Goal: Communication & Community: Answer question/provide support

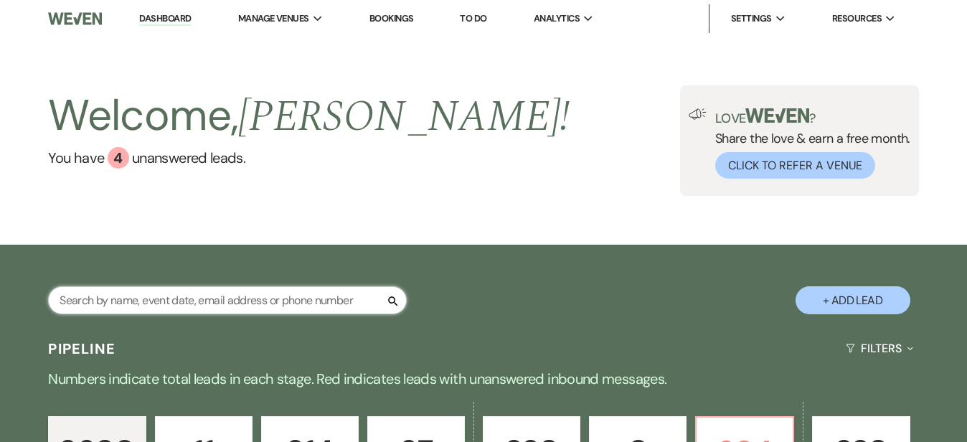
click at [251, 308] on input "text" at bounding box center [227, 300] width 359 height 28
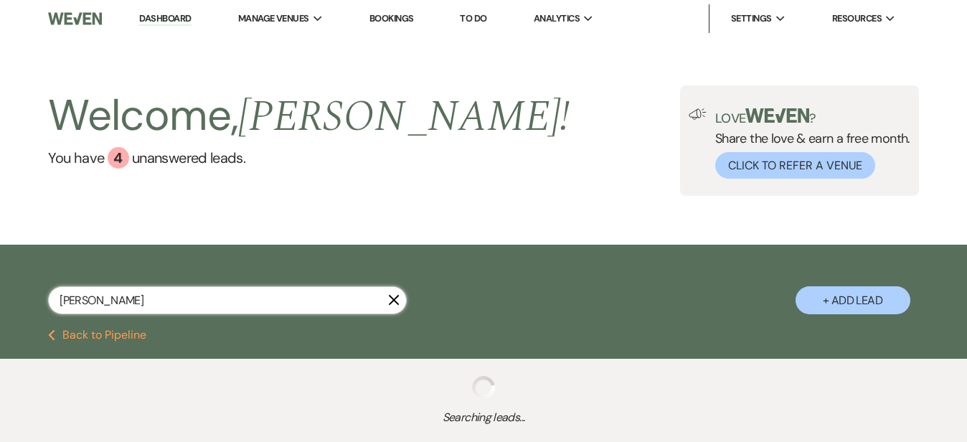
type input "[PERSON_NAME]"
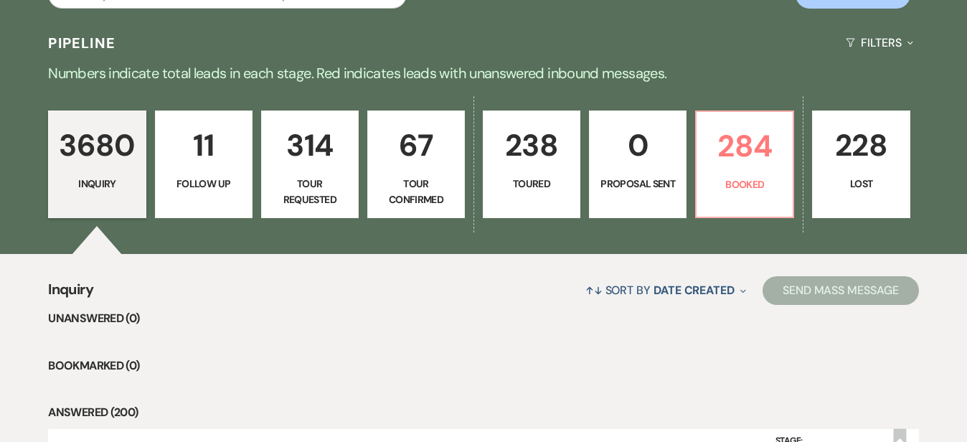
scroll to position [305, 0]
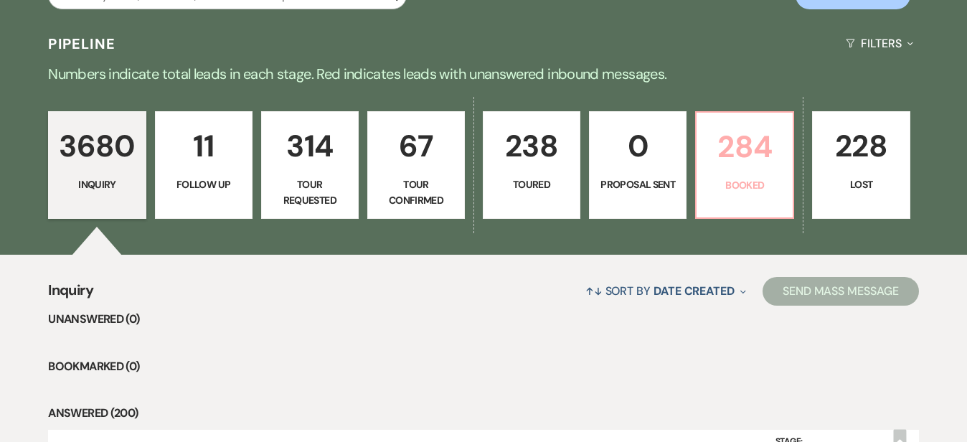
click at [784, 151] on p "284" at bounding box center [744, 147] width 79 height 48
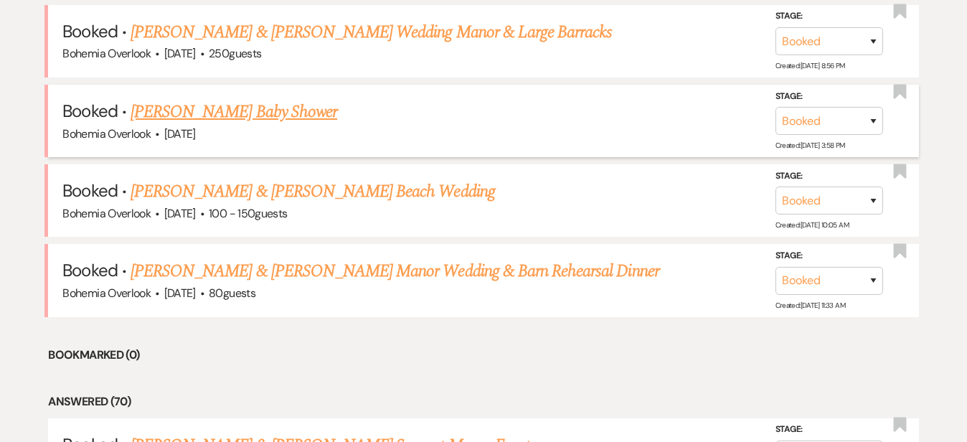
scroll to position [638, 0]
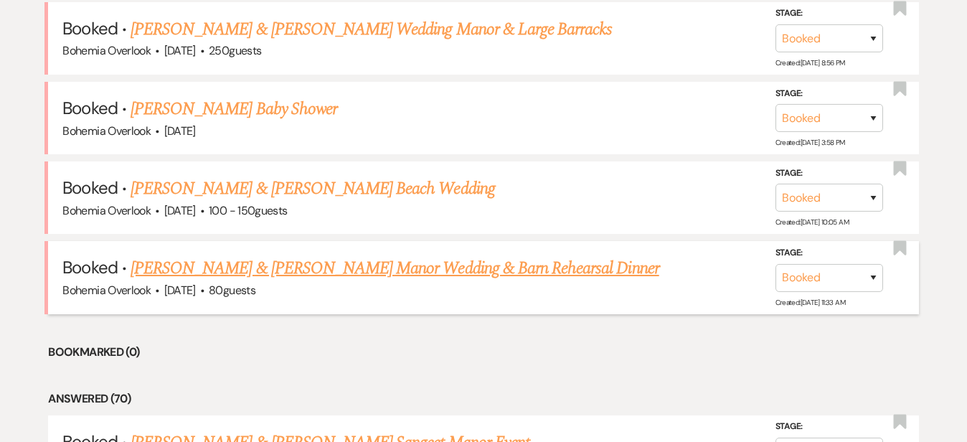
click at [574, 255] on link "Danielle Bye & Bradie Crandall's Manor Wedding & Barn Rehearsal Dinner" at bounding box center [394, 268] width 528 height 26
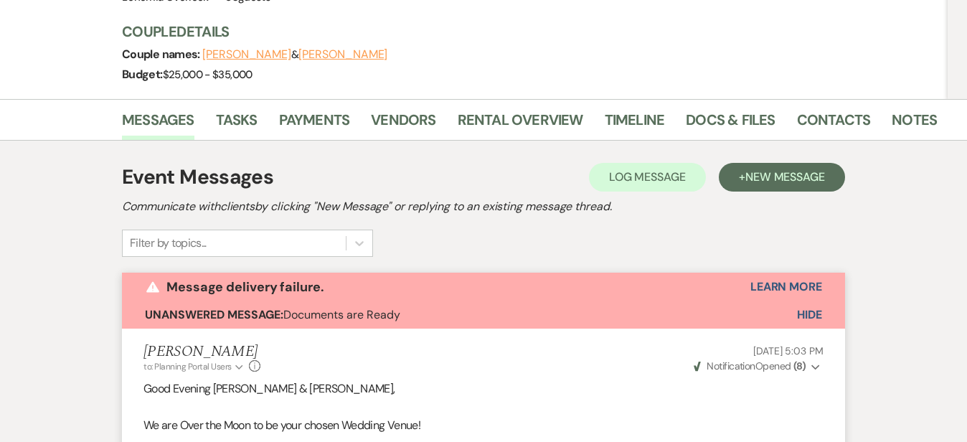
scroll to position [188, 0]
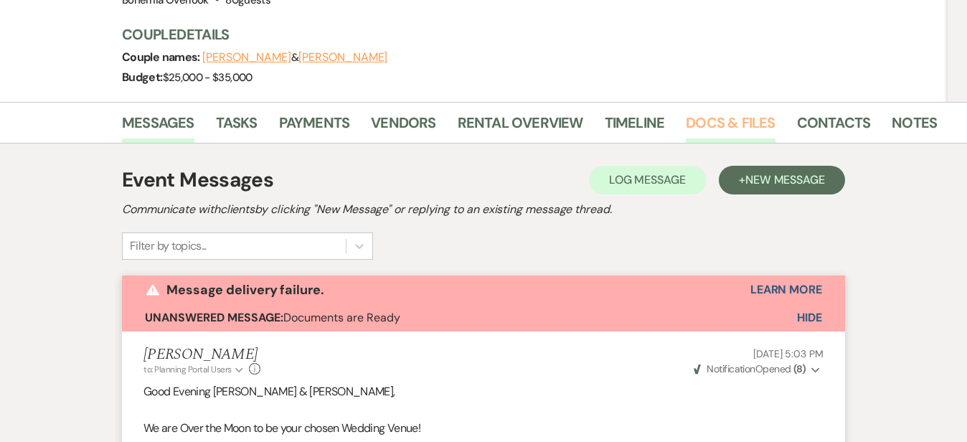
click at [689, 121] on link "Docs & Files" at bounding box center [729, 127] width 89 height 32
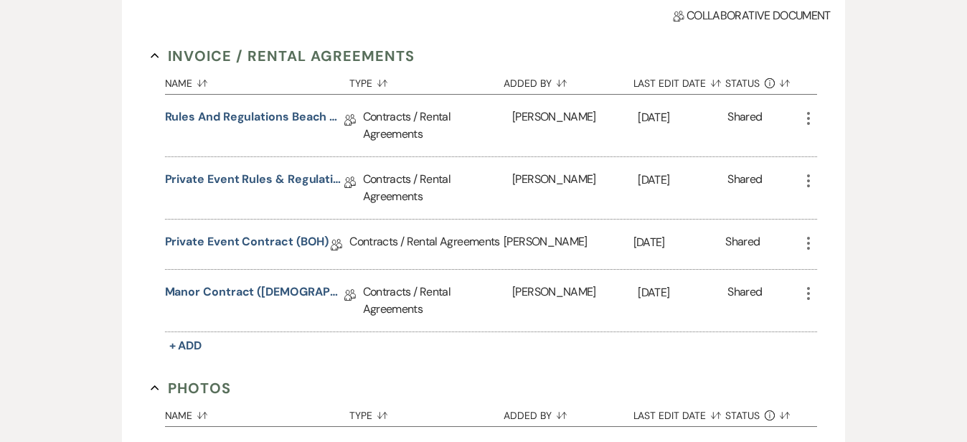
scroll to position [427, 0]
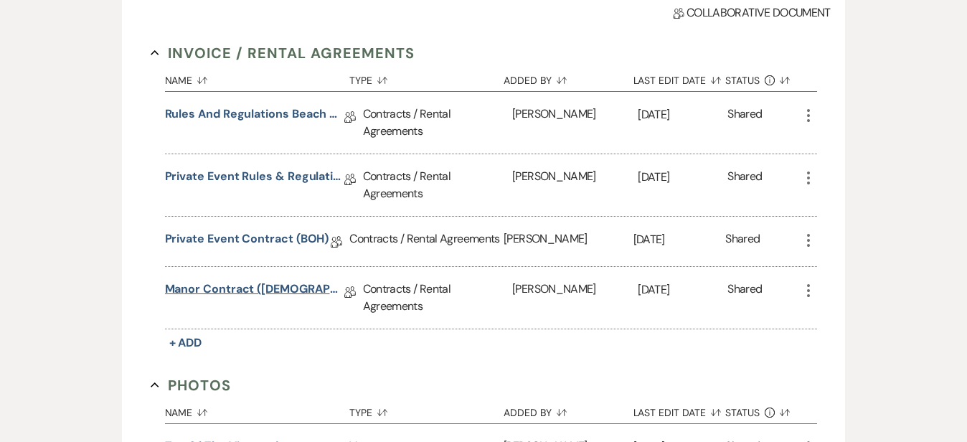
click at [185, 280] on link "Manor Contract (BOH)" at bounding box center [254, 291] width 179 height 22
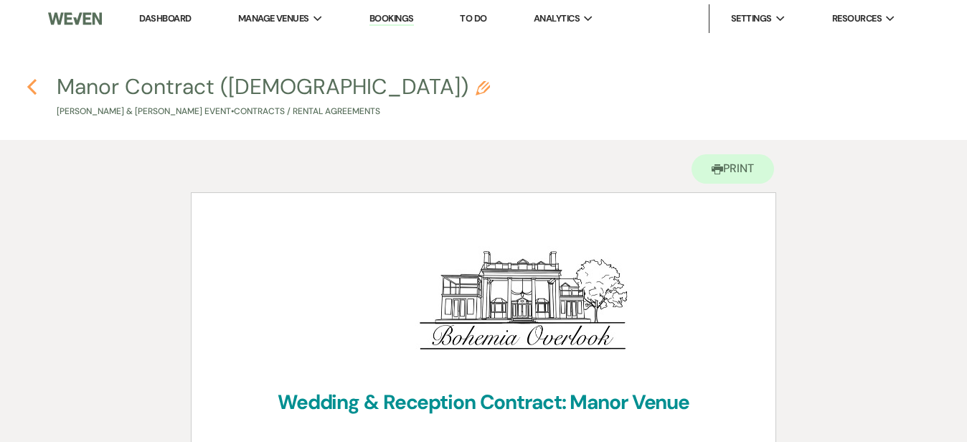
click at [27, 85] on icon "Previous" at bounding box center [32, 86] width 11 height 17
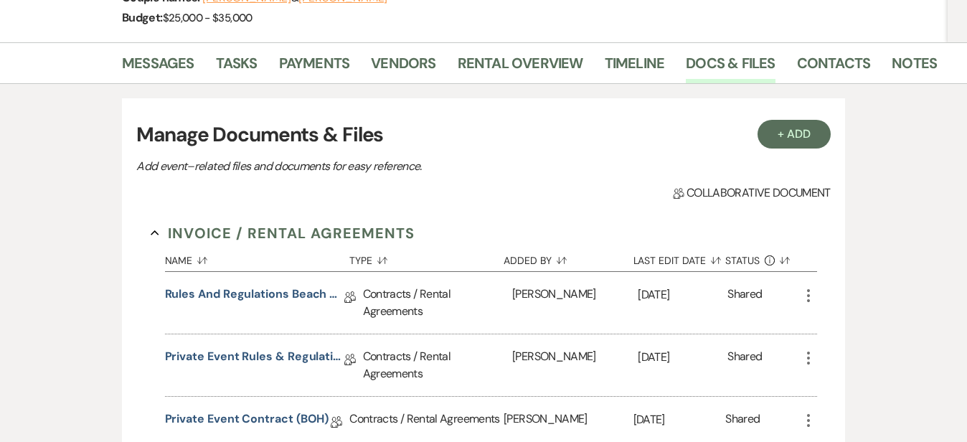
scroll to position [225, 0]
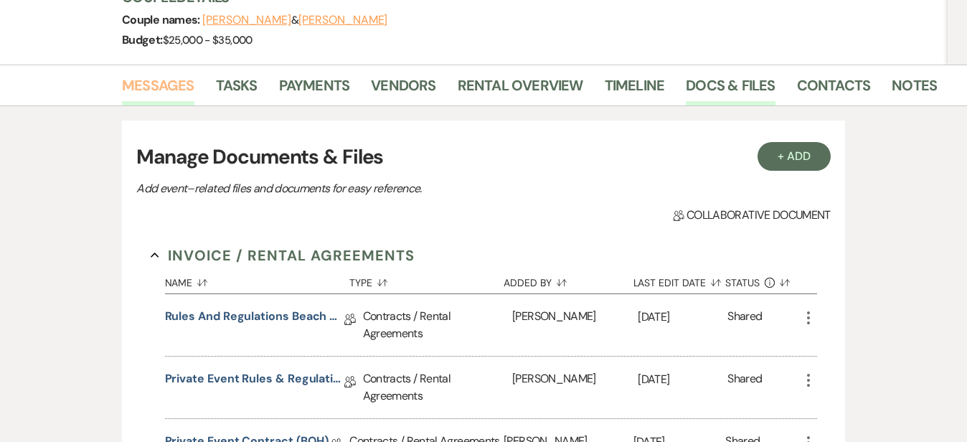
click at [130, 98] on link "Messages" at bounding box center [158, 90] width 72 height 32
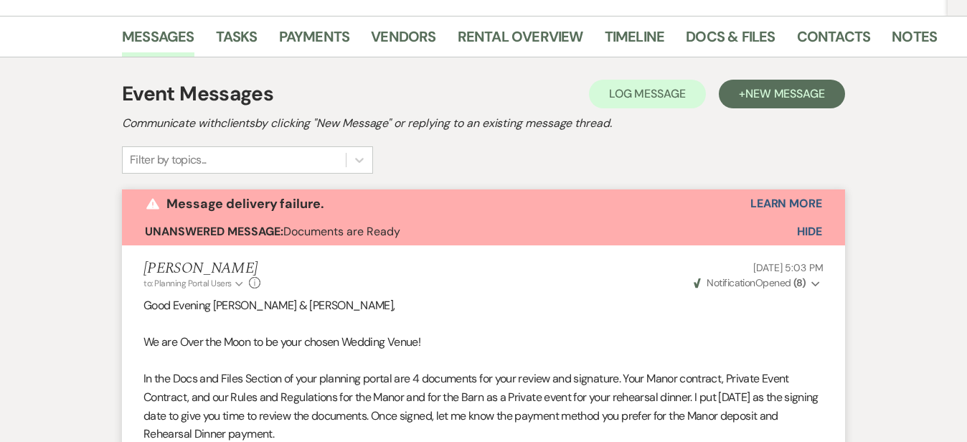
scroll to position [162, 0]
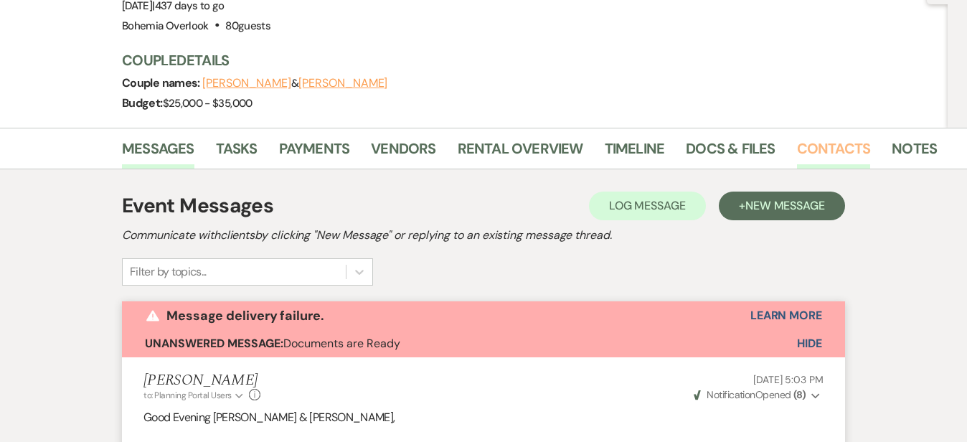
click at [797, 144] on link "Contacts" at bounding box center [834, 153] width 74 height 32
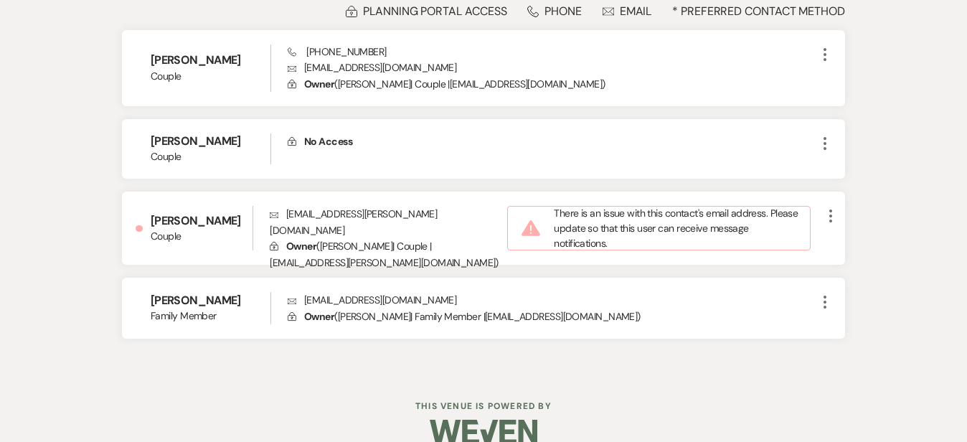
scroll to position [419, 0]
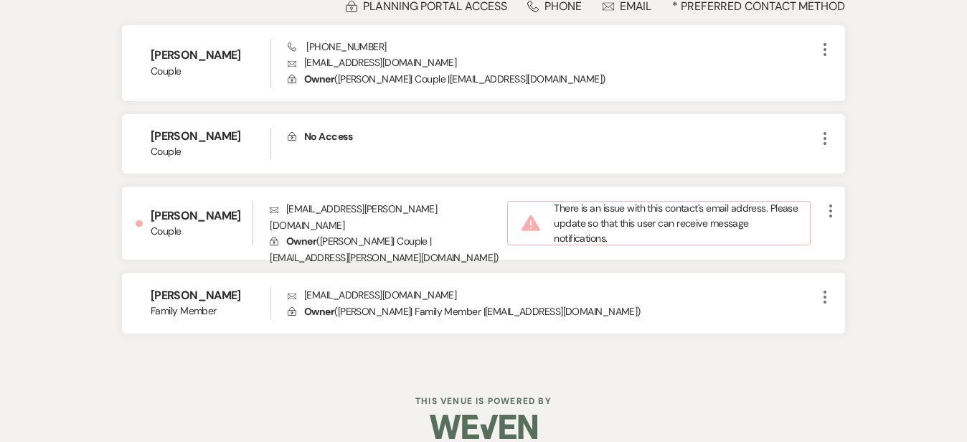
click at [944, 179] on div "Messages Tasks Payments Vendors Rental Overview Timeline Docs & Files Contacts …" at bounding box center [483, 119] width 967 height 497
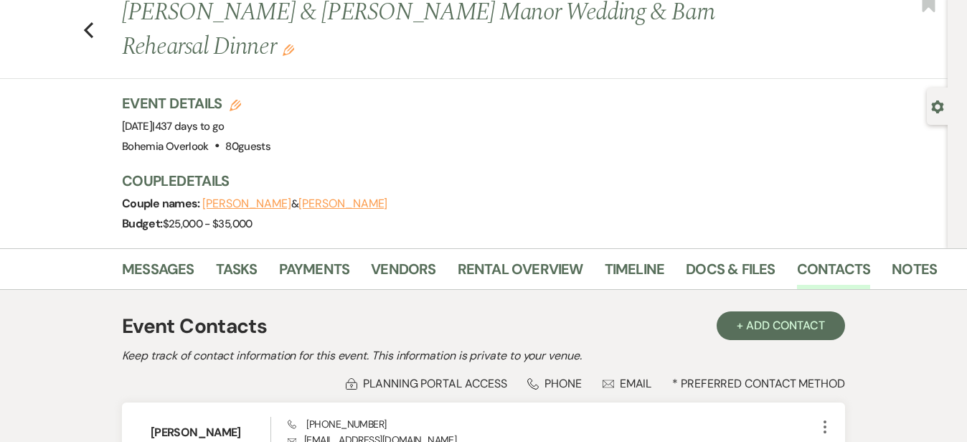
scroll to position [32, 0]
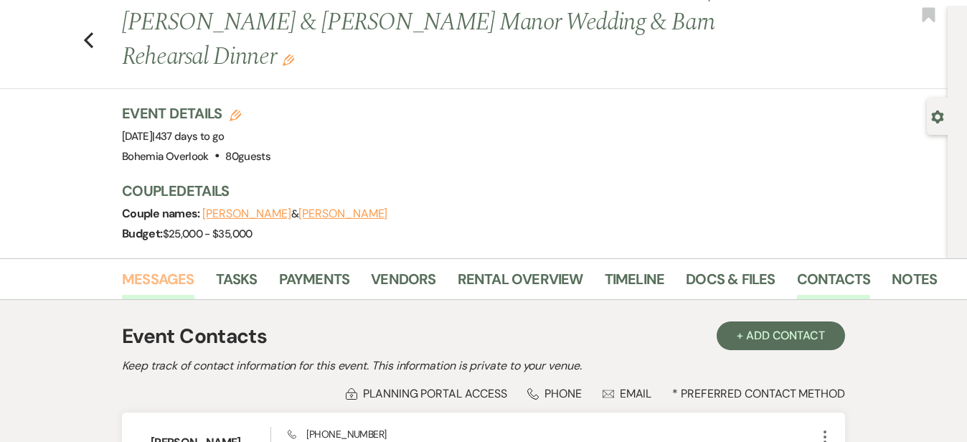
click at [122, 288] on link "Messages" at bounding box center [158, 283] width 72 height 32
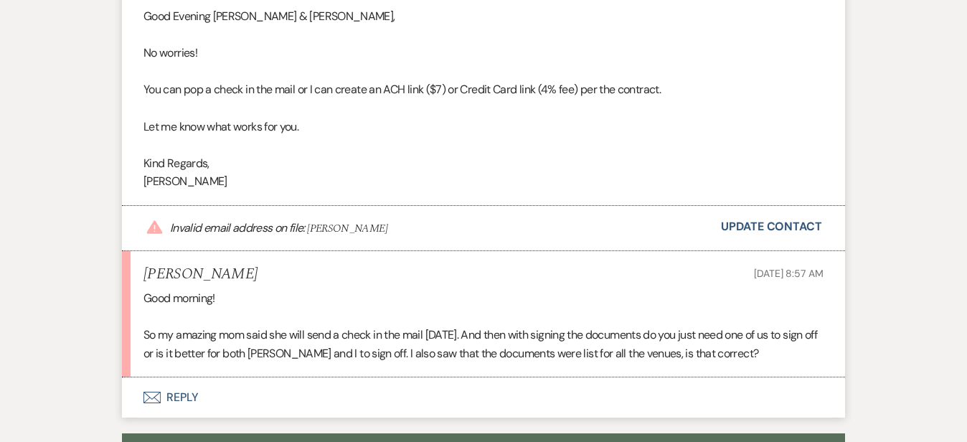
scroll to position [1319, 0]
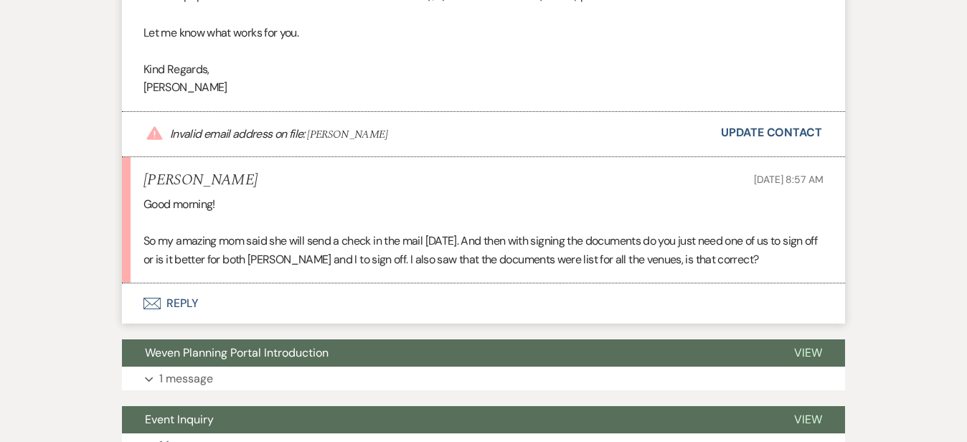
click at [443, 284] on button "Envelope Reply" at bounding box center [483, 303] width 723 height 40
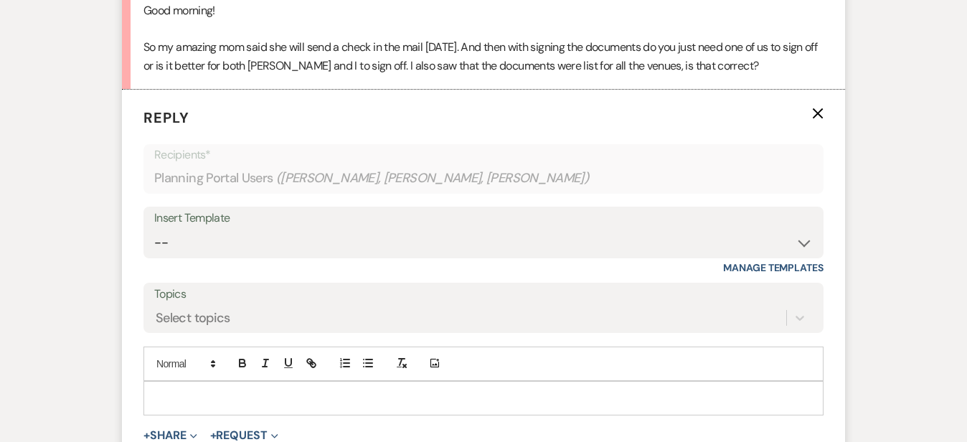
scroll to position [1534, 0]
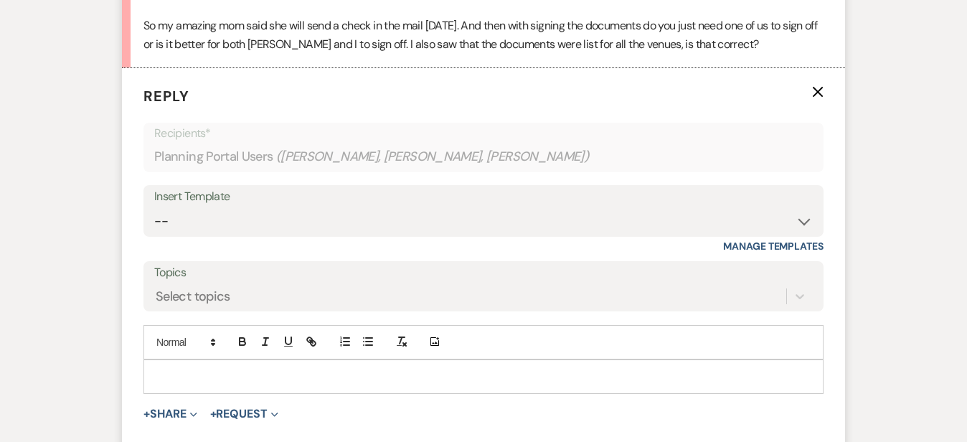
click at [417, 369] on p at bounding box center [483, 377] width 657 height 16
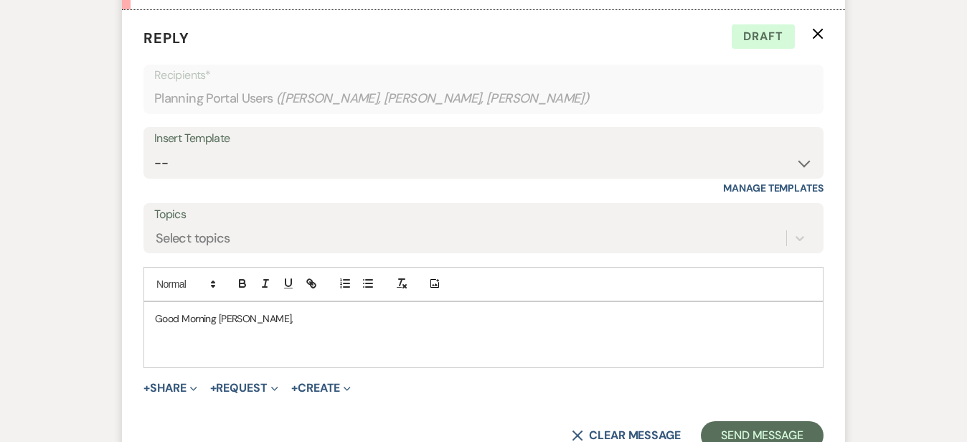
scroll to position [1595, 0]
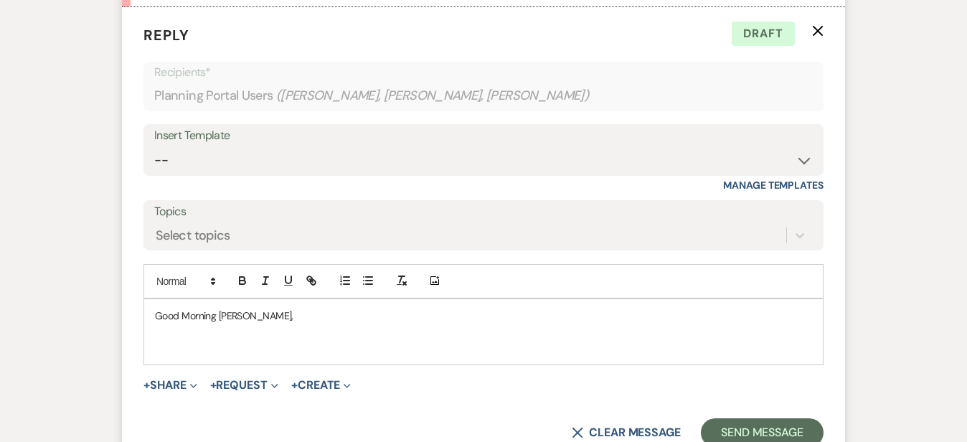
click at [680, 339] on p at bounding box center [483, 347] width 657 height 16
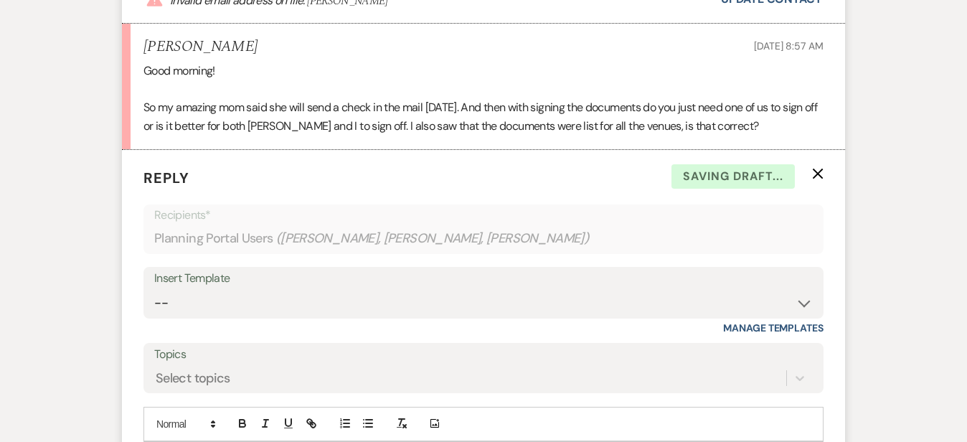
scroll to position [1377, 0]
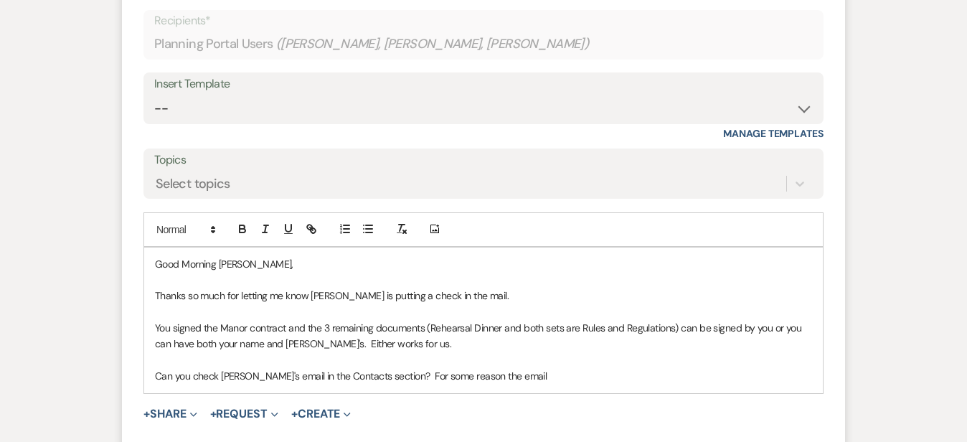
scroll to position [1652, 0]
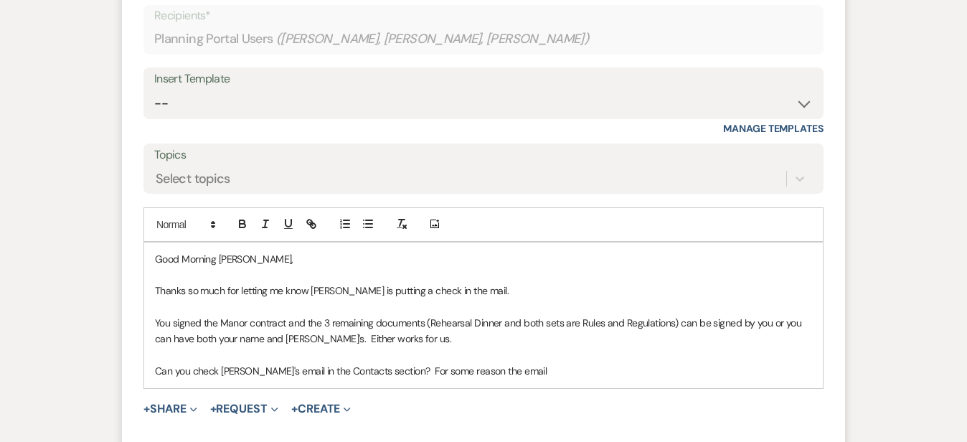
click at [577, 363] on p "Can you check Bradie's email in the Contacts section? For some reason the email" at bounding box center [483, 371] width 657 height 16
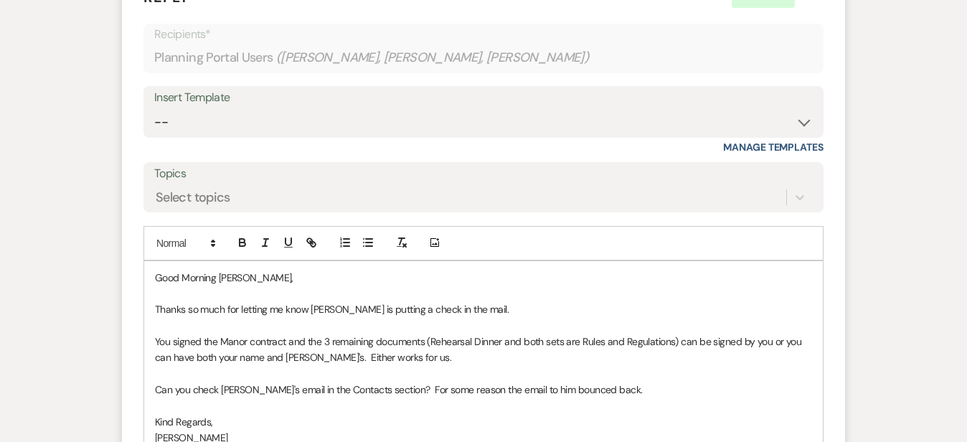
scroll to position [1636, 0]
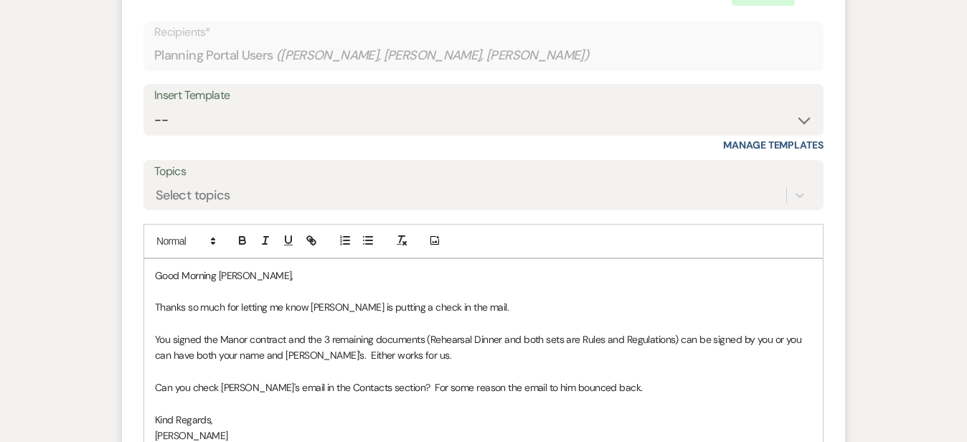
click at [703, 299] on p "Thanks so much for letting me know Nancy is putting a check in the mail." at bounding box center [483, 307] width 657 height 16
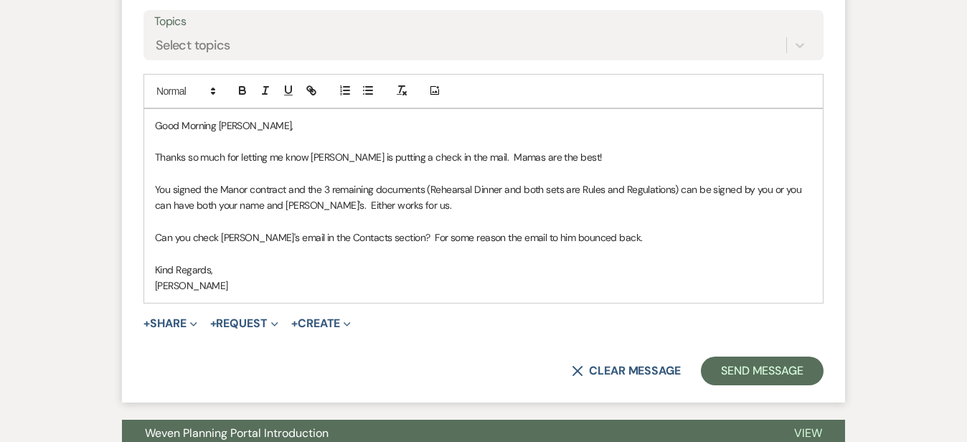
scroll to position [1796, 0]
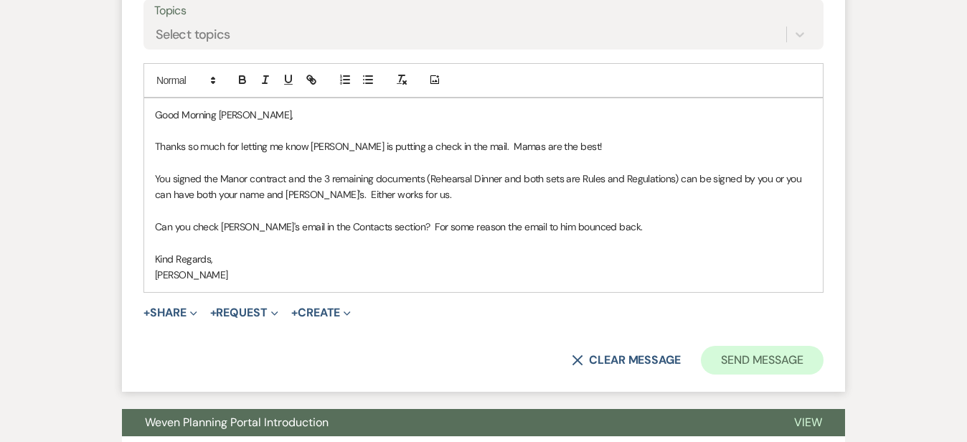
click at [823, 346] on button "Send Message" at bounding box center [762, 360] width 123 height 29
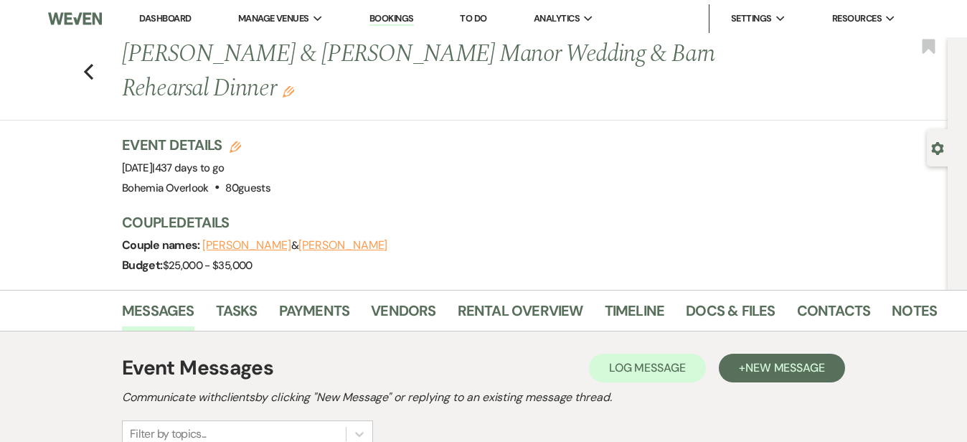
scroll to position [0, 0]
click at [185, 19] on link "Dashboard" at bounding box center [165, 18] width 52 height 12
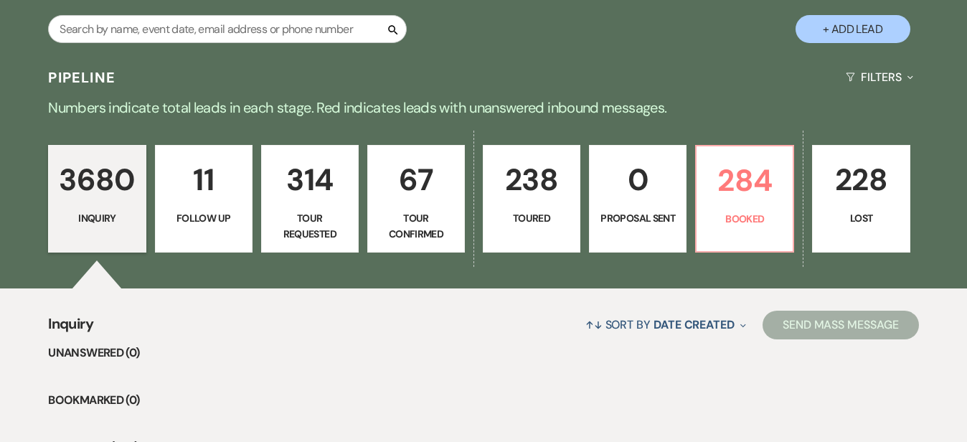
scroll to position [287, 0]
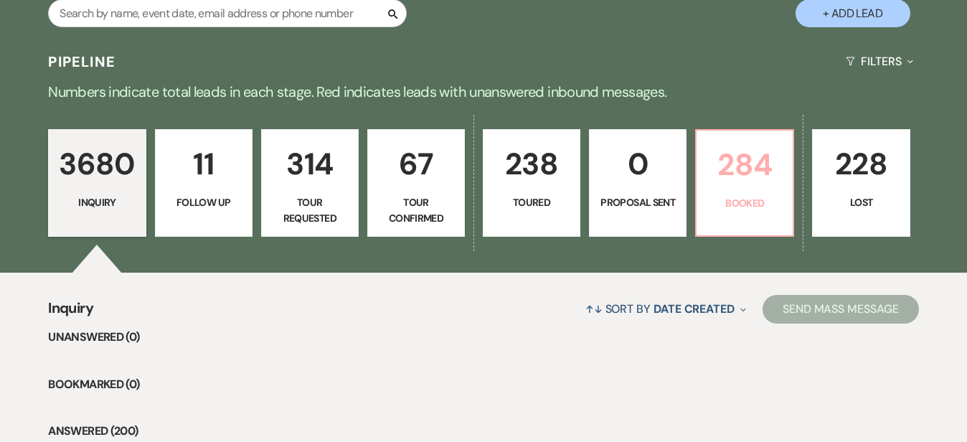
click at [784, 169] on p "284" at bounding box center [744, 165] width 79 height 48
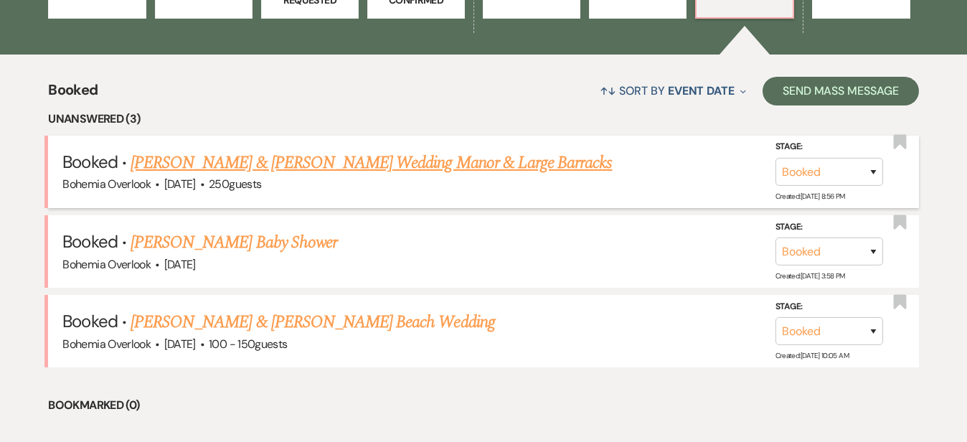
scroll to position [506, 0]
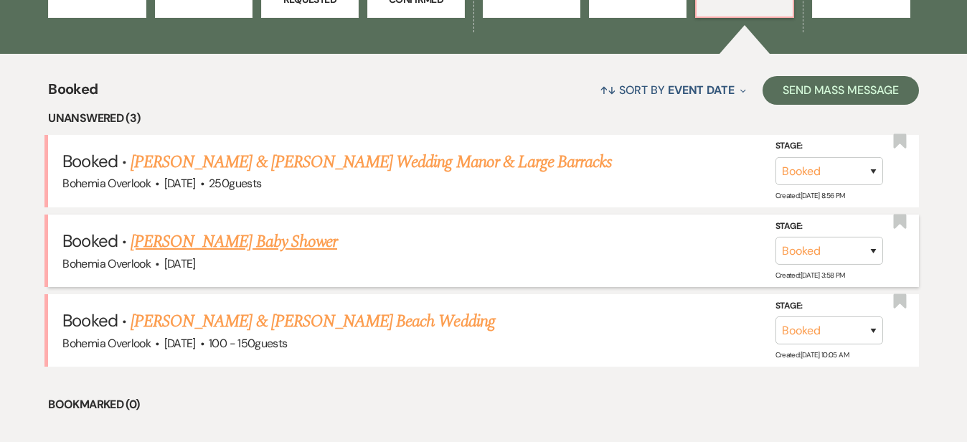
click at [287, 229] on link "Brooke Metz's Baby Shower" at bounding box center [233, 242] width 207 height 26
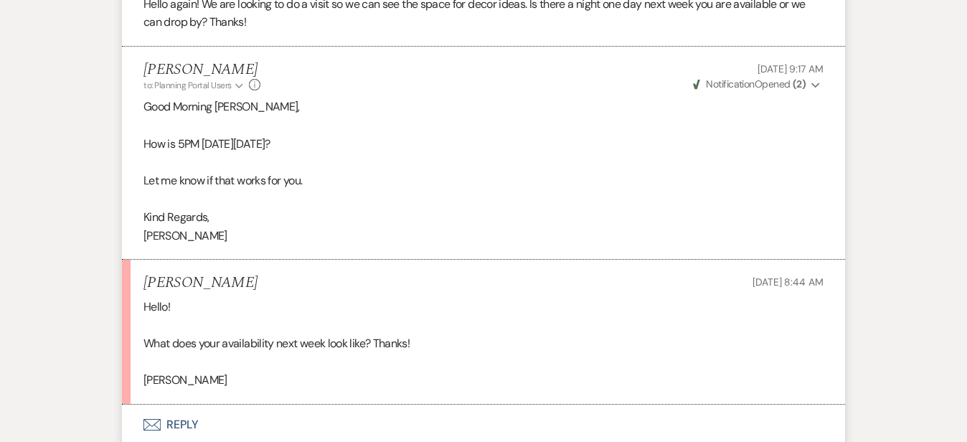
scroll to position [672, 0]
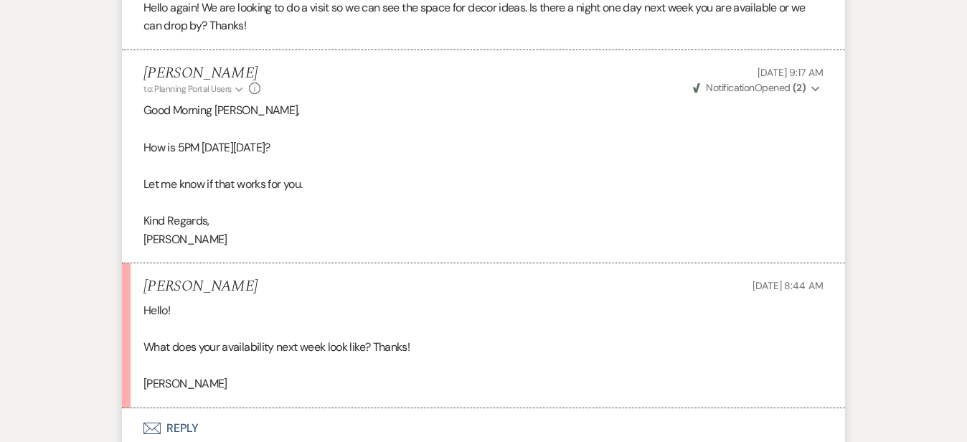
click at [907, 331] on div "Messages Tasks Payments Vendors Rental Overview Timeline Docs & Files Contacts …" at bounding box center [483, 94] width 967 height 1020
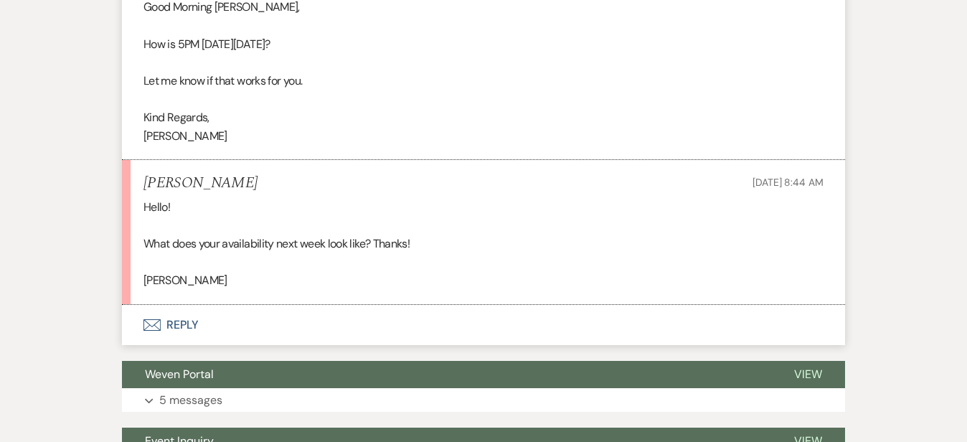
scroll to position [790, 0]
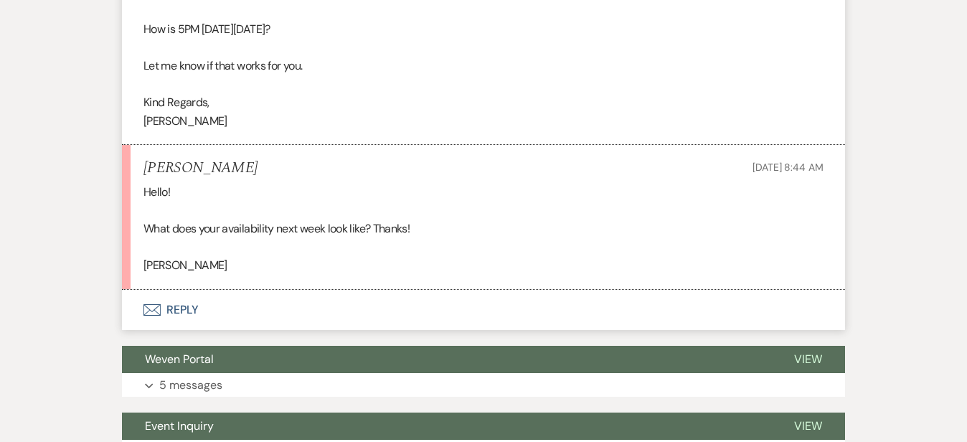
click at [560, 322] on button "Envelope Reply" at bounding box center [483, 310] width 723 height 40
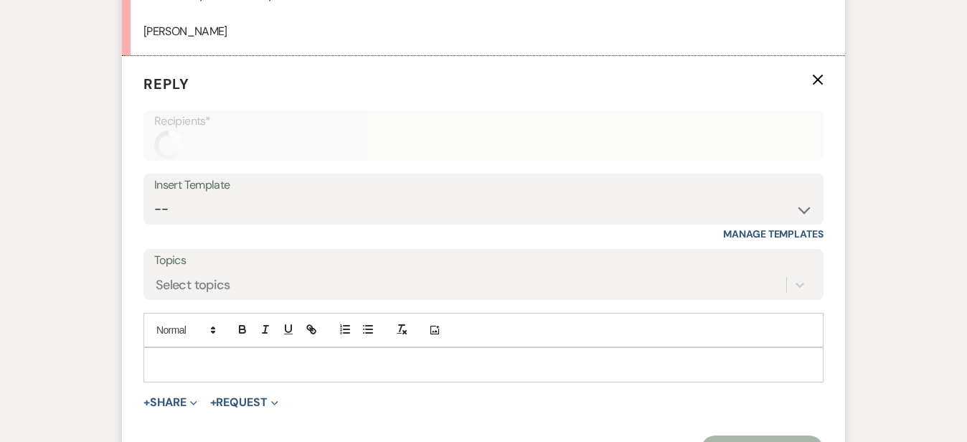
scroll to position [1071, 0]
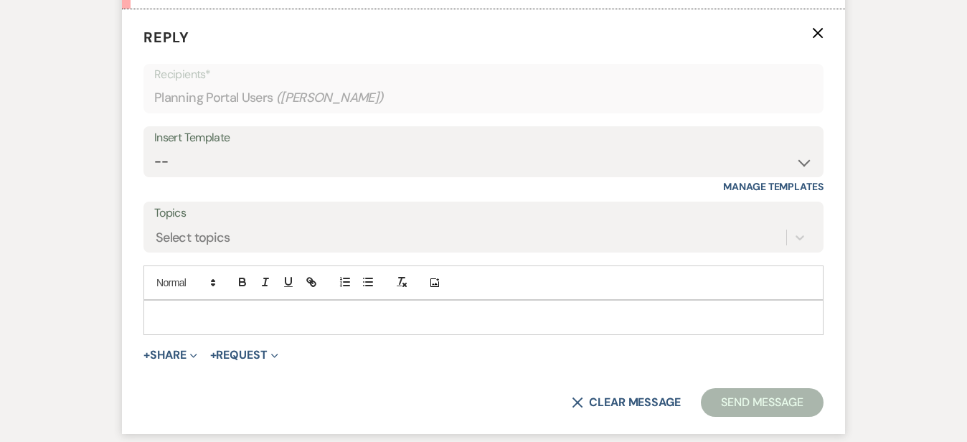
click at [541, 309] on p at bounding box center [483, 317] width 657 height 16
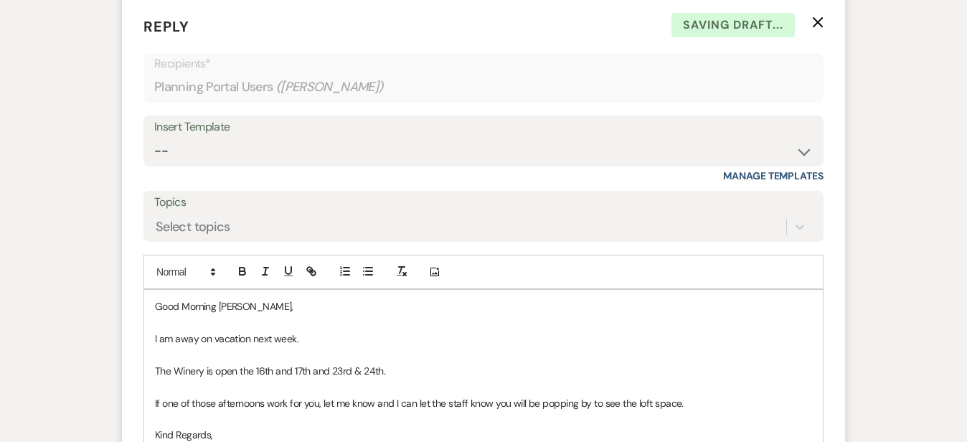
scroll to position [1311, 0]
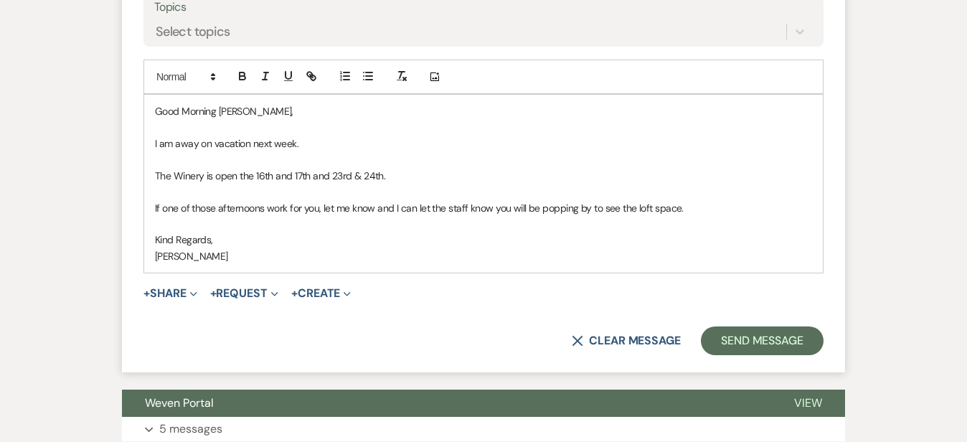
scroll to position [1292, 0]
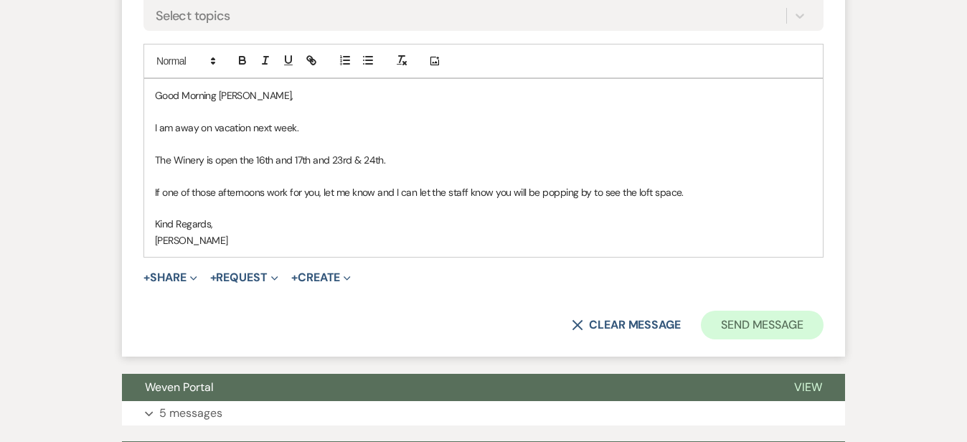
click at [823, 318] on button "Send Message" at bounding box center [762, 324] width 123 height 29
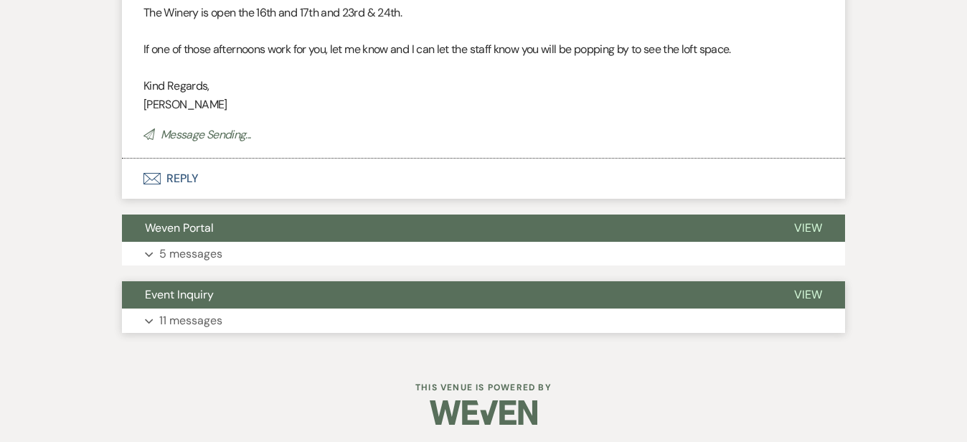
scroll to position [1171, 0]
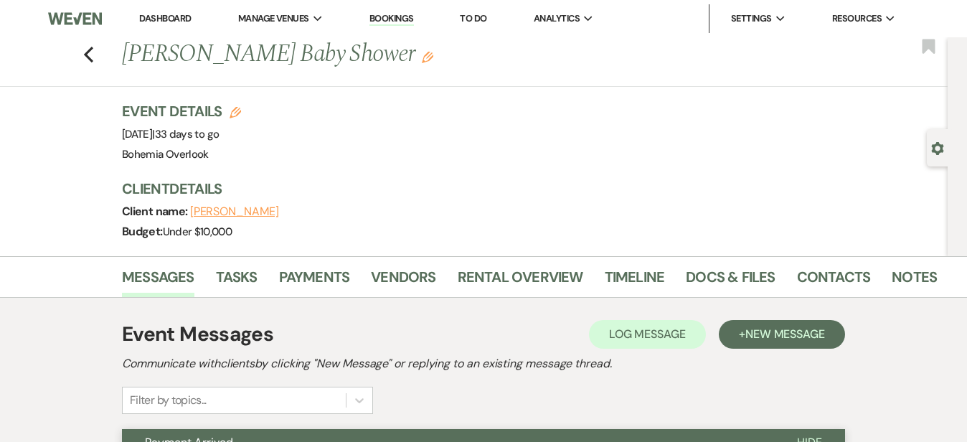
scroll to position [0, 0]
click at [156, 14] on link "Dashboard" at bounding box center [165, 18] width 52 height 12
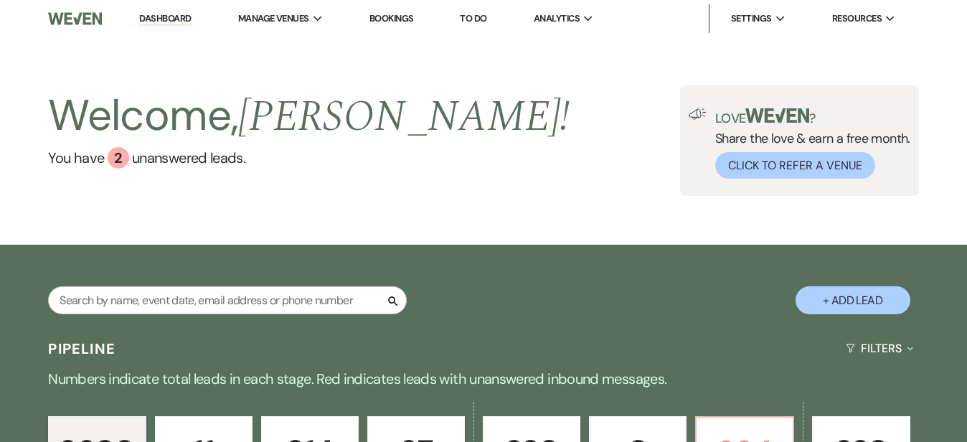
click at [167, 19] on link "Dashboard" at bounding box center [165, 19] width 52 height 14
click at [170, 16] on link "Dashboard" at bounding box center [165, 19] width 52 height 14
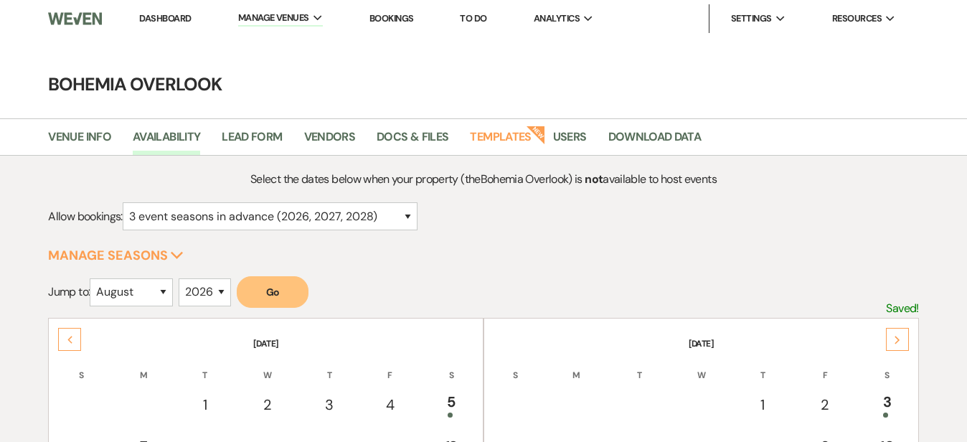
select select "3"
select select "8"
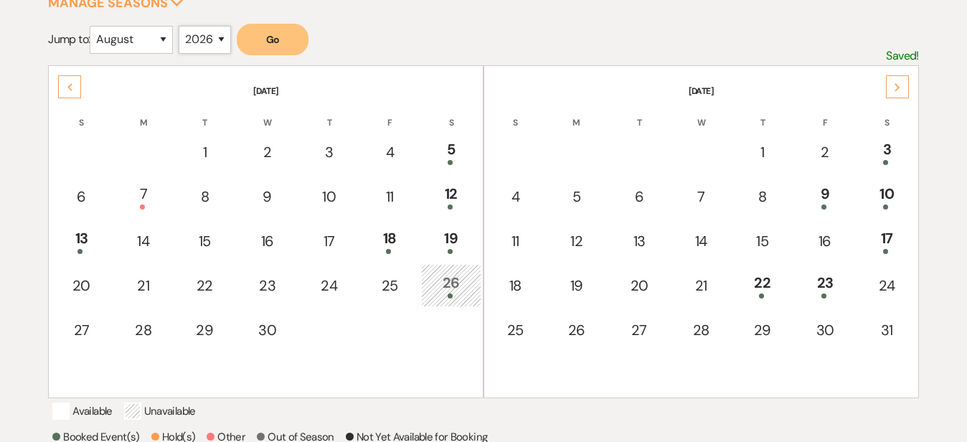
select select "2025"
click at [288, 38] on button "Go" at bounding box center [273, 40] width 72 height 32
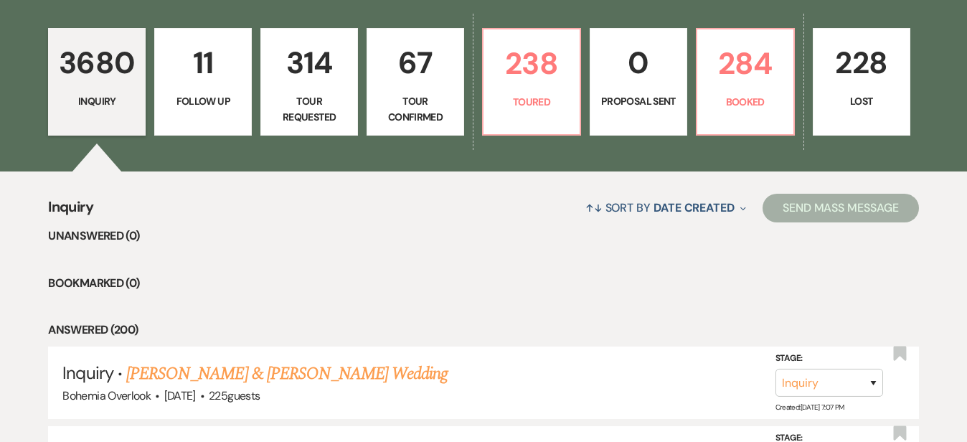
scroll to position [389, 0]
